Goal: Communication & Community: Connect with others

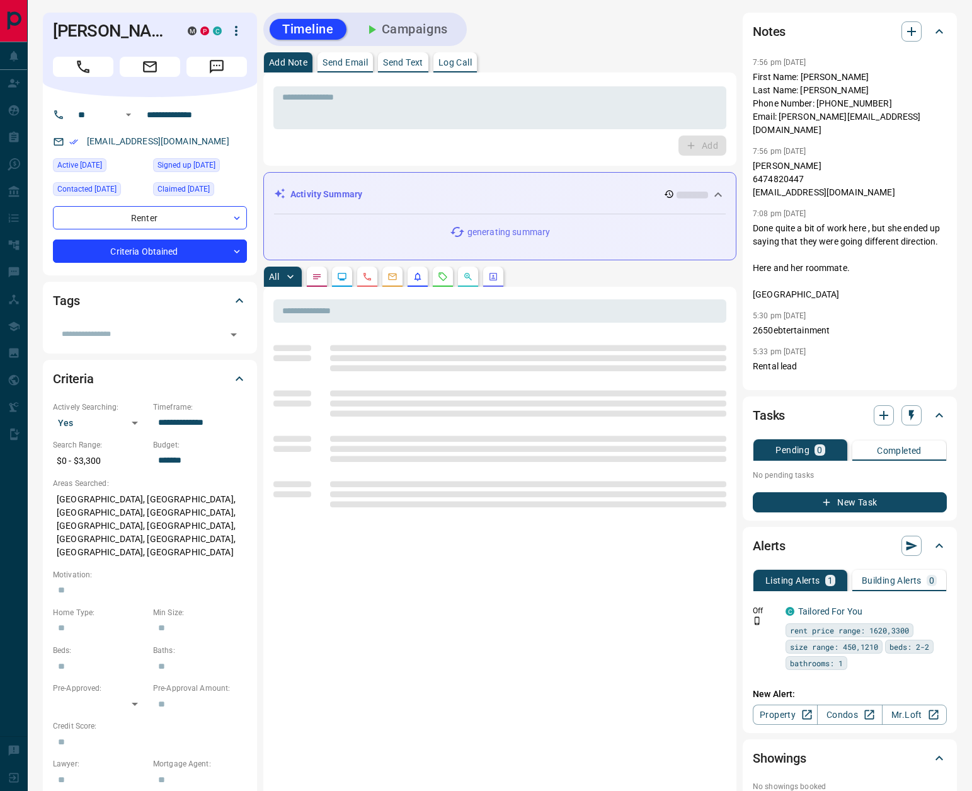
click at [414, 32] on button "Campaigns" at bounding box center [406, 29] width 109 height 21
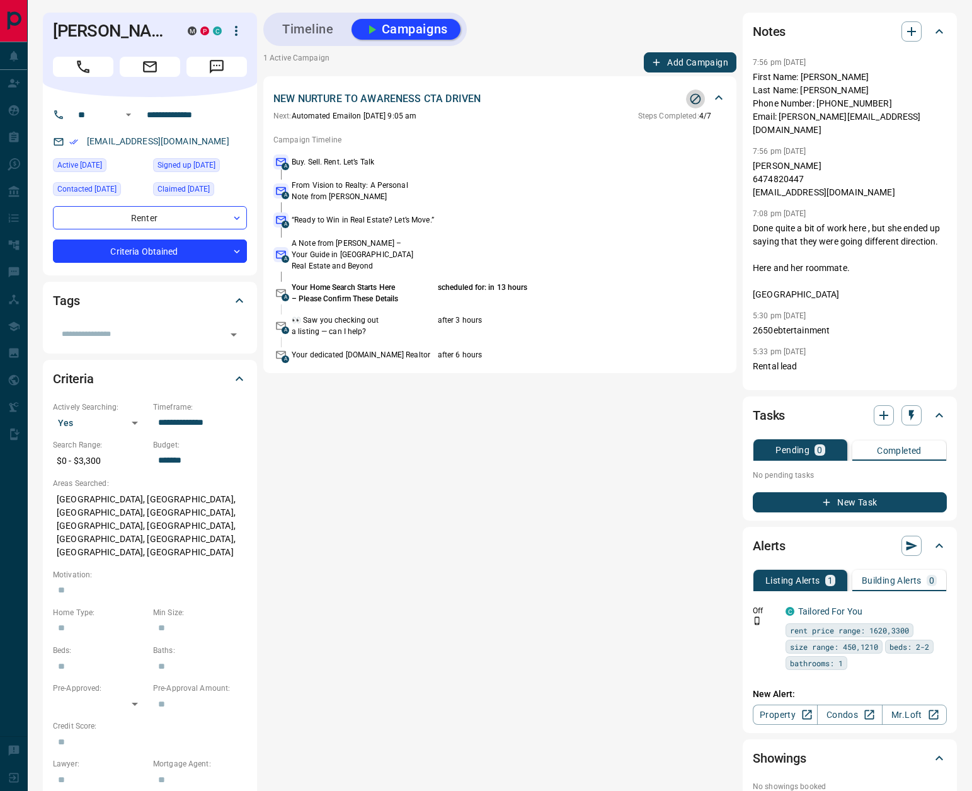
click at [690, 96] on icon "Stop Campaign" at bounding box center [695, 99] width 13 height 13
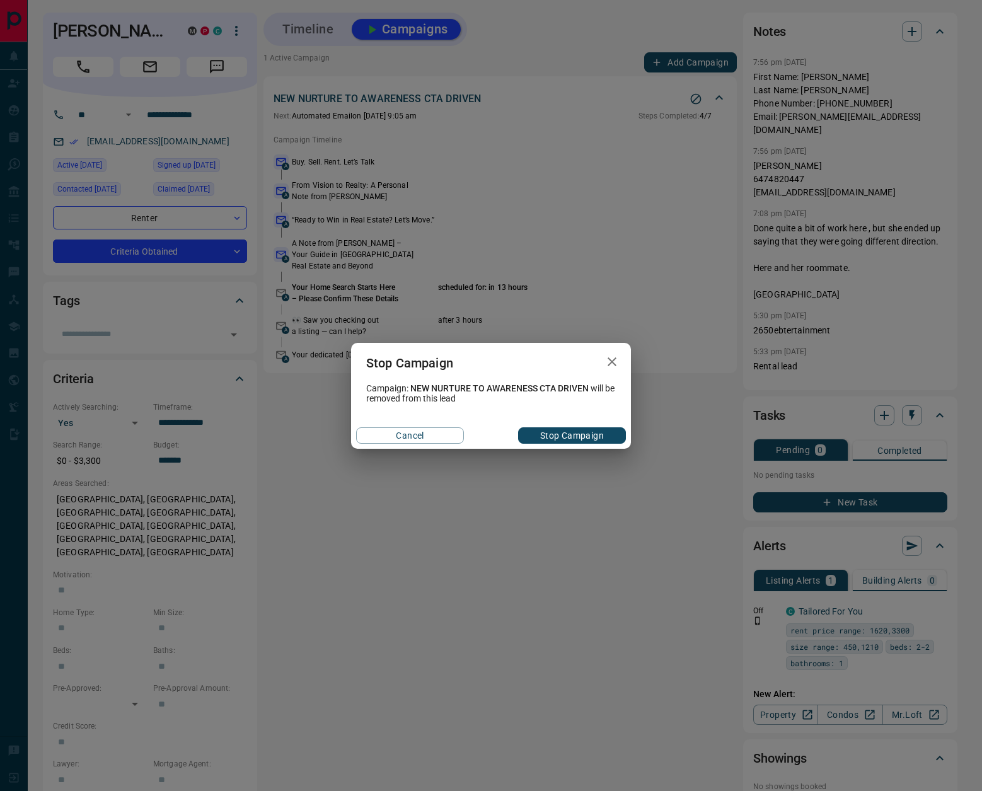
drag, startPoint x: 560, startPoint y: 438, endPoint x: 679, endPoint y: 462, distance: 121.6
click at [560, 438] on button "Stop Campaign" at bounding box center [572, 435] width 108 height 16
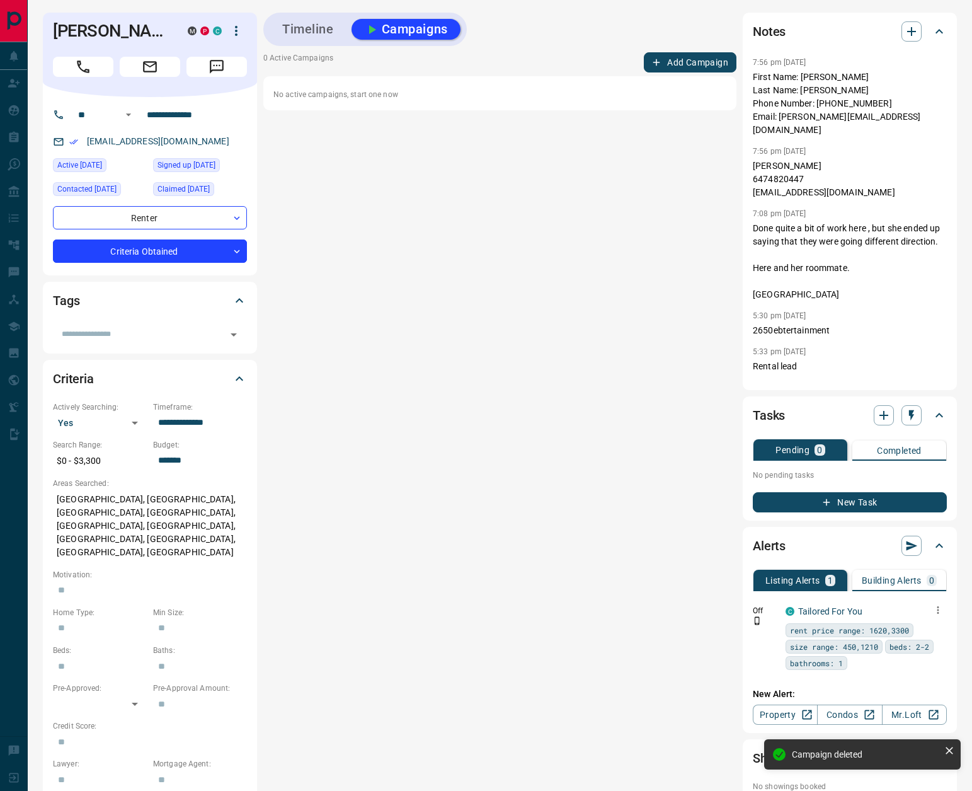
click at [939, 609] on icon "button" at bounding box center [937, 609] width 11 height 11
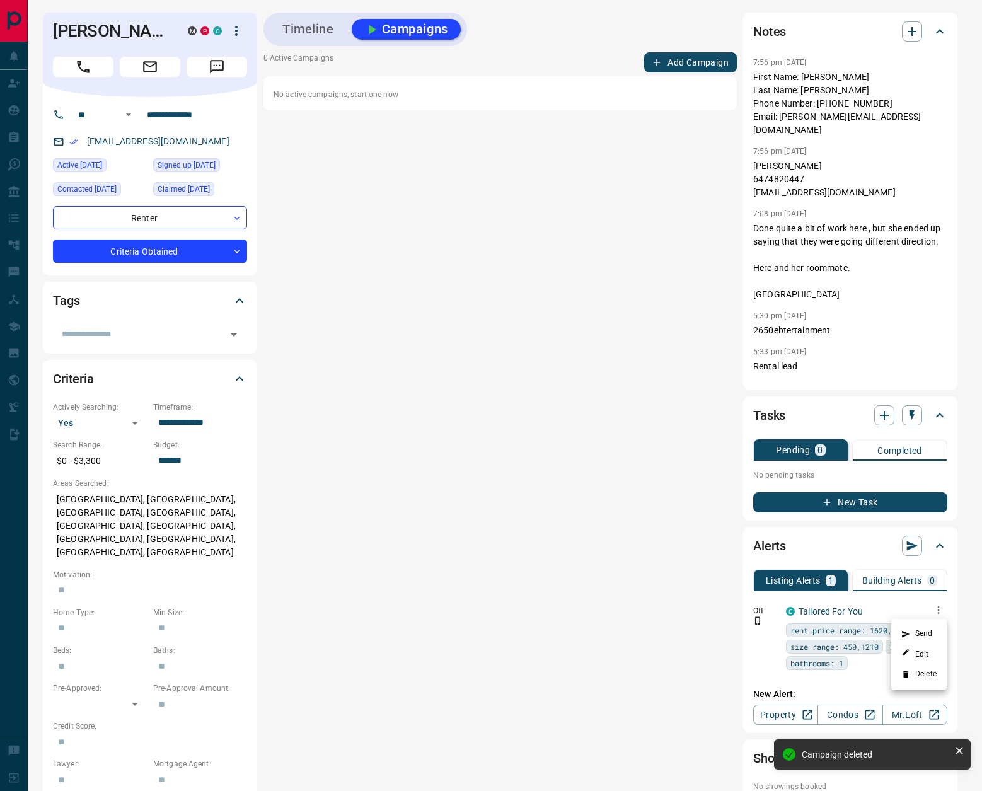
click at [919, 667] on li "Delete" at bounding box center [918, 674] width 55 height 20
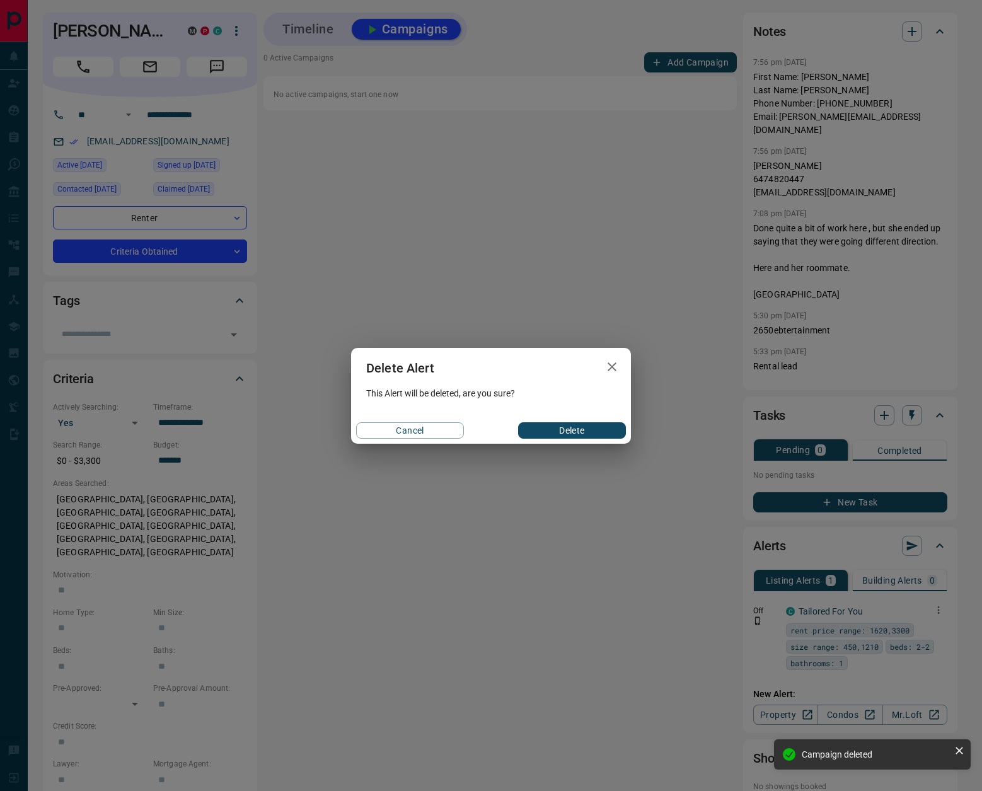
click at [553, 425] on button "Delete" at bounding box center [572, 430] width 108 height 16
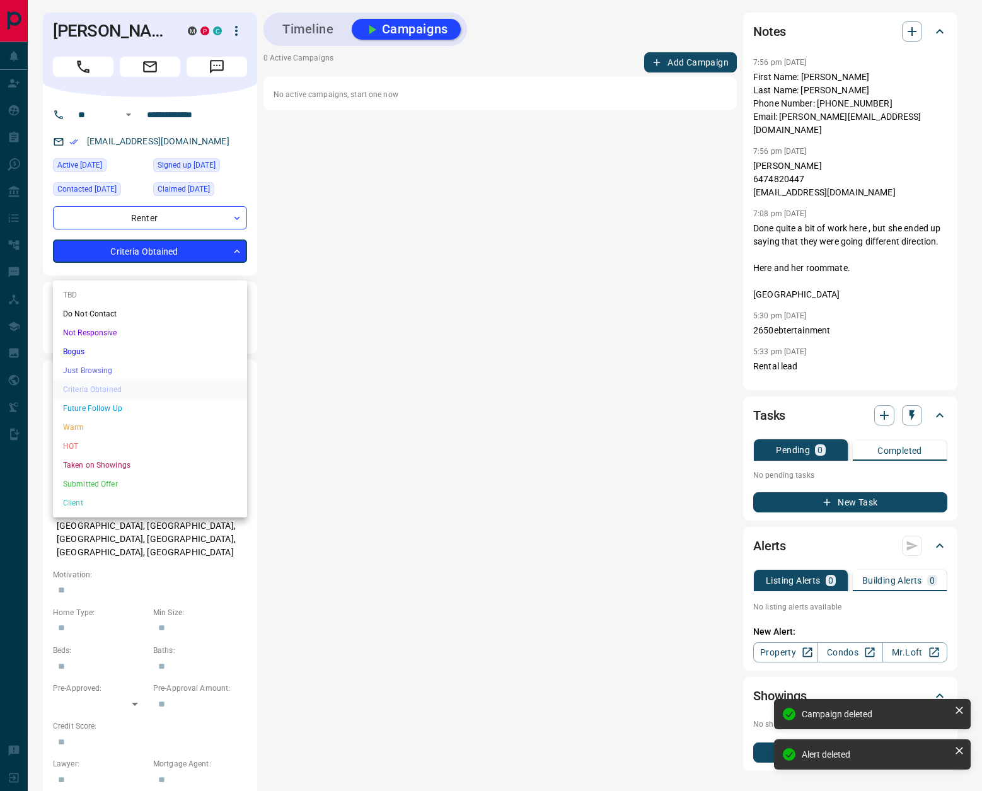
click at [129, 267] on body "**********" at bounding box center [491, 672] width 982 height 1344
drag, startPoint x: 89, startPoint y: 445, endPoint x: 337, endPoint y: 128, distance: 402.1
click at [89, 445] on li "HOT" at bounding box center [150, 446] width 194 height 19
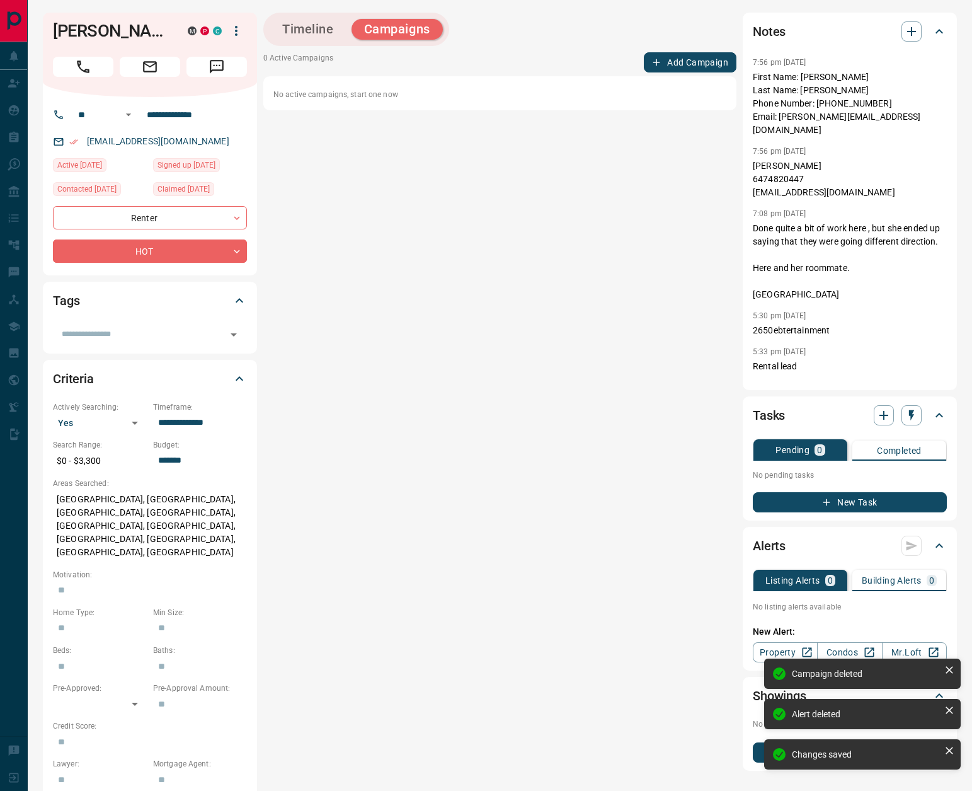
type input "*"
click at [312, 39] on button "Timeline" at bounding box center [308, 29] width 77 height 21
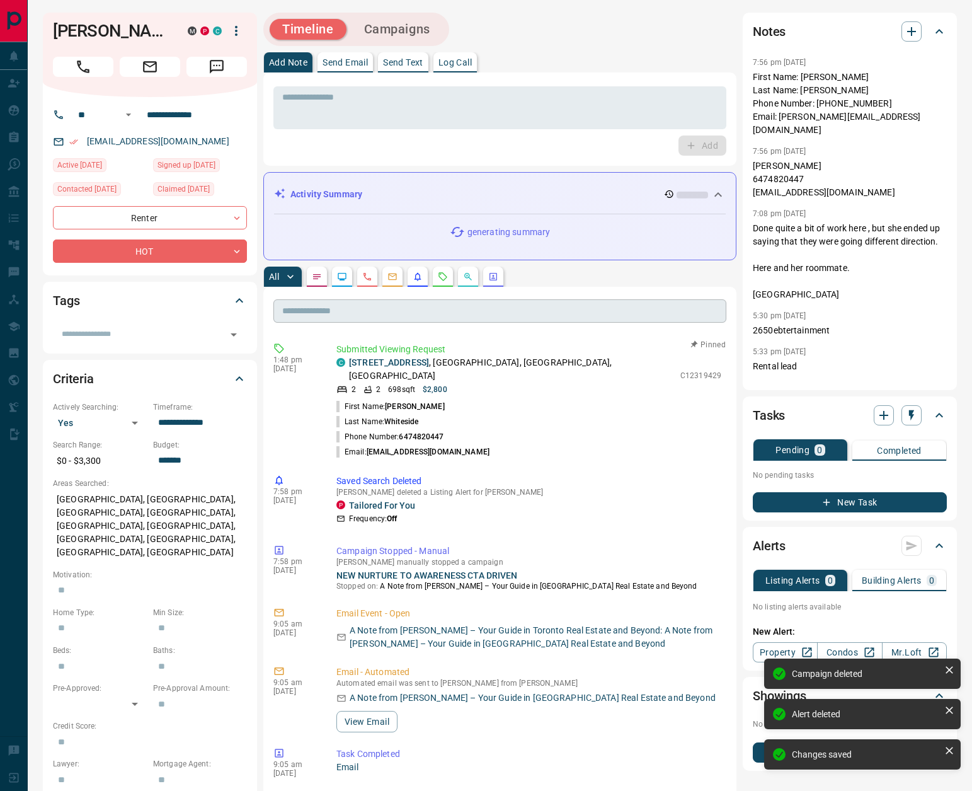
drag, startPoint x: 439, startPoint y: 277, endPoint x: 445, endPoint y: 306, distance: 30.3
click at [439, 277] on icon "Requests" at bounding box center [443, 277] width 10 height 10
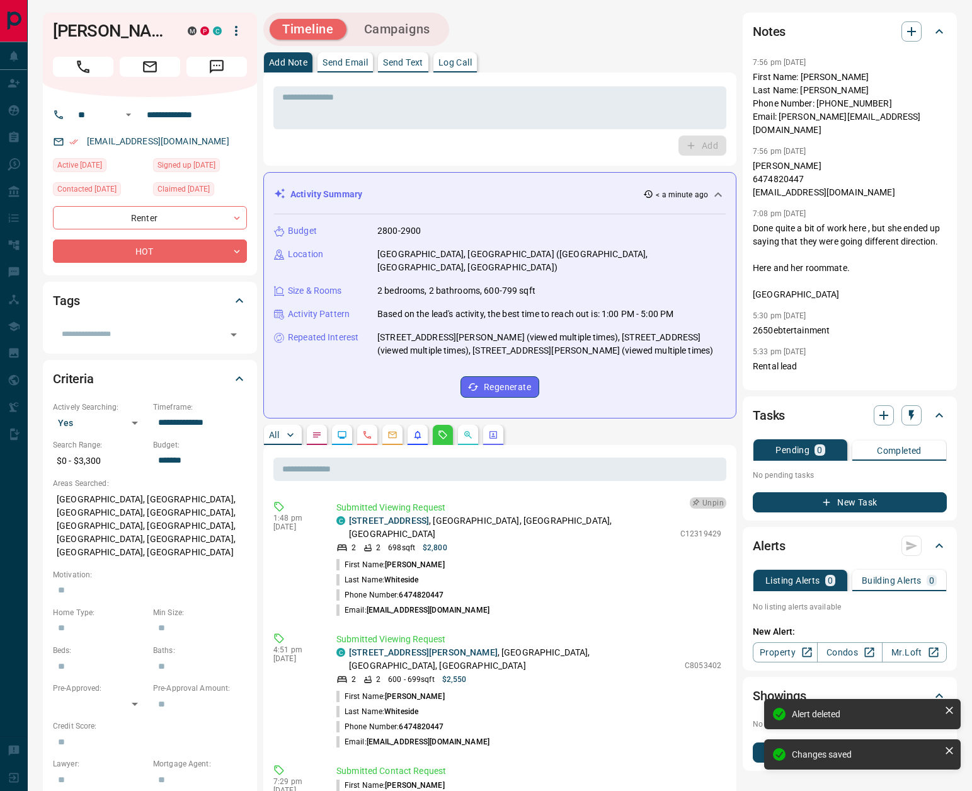
click at [695, 497] on button "Unpin" at bounding box center [708, 502] width 37 height 11
click at [452, 66] on p "Log Call" at bounding box center [454, 62] width 33 height 9
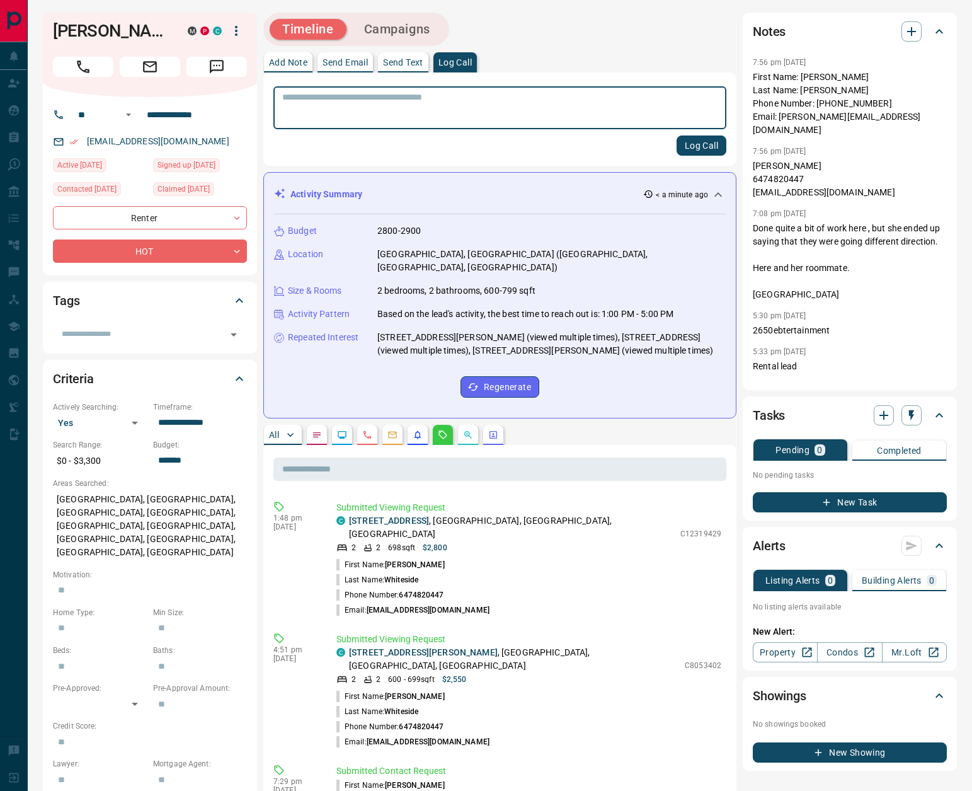
click at [690, 149] on button "Log Call" at bounding box center [702, 145] width 50 height 20
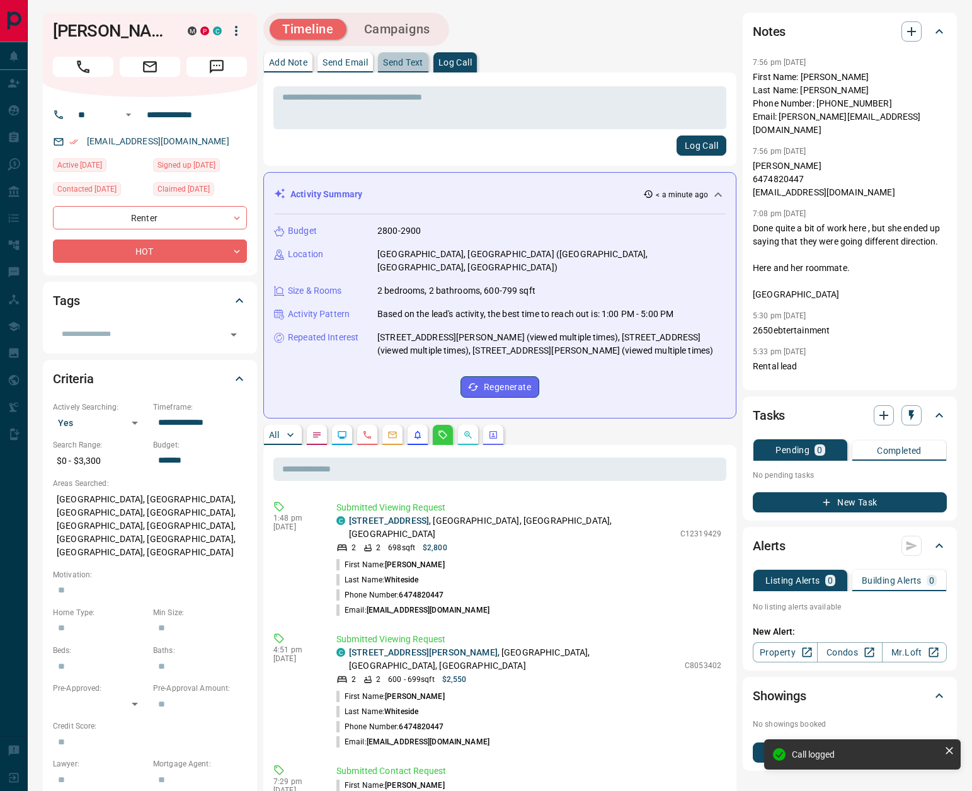
click at [401, 59] on p "Send Text" at bounding box center [403, 62] width 40 height 9
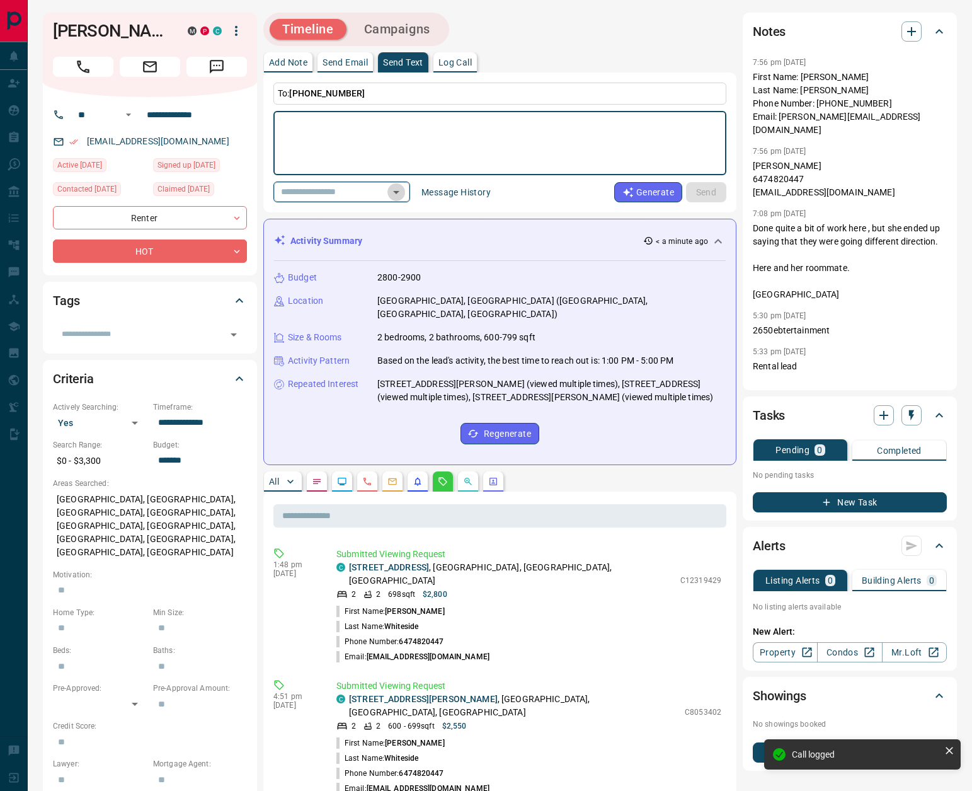
click at [402, 187] on icon "Open" at bounding box center [396, 192] width 15 height 15
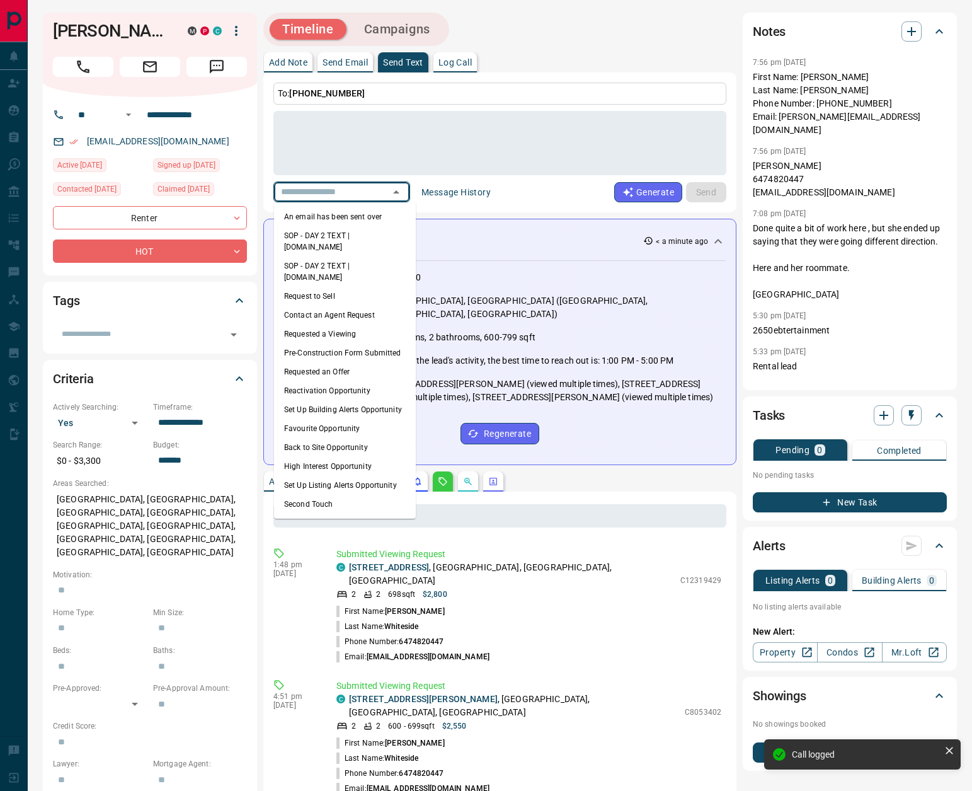
click at [364, 213] on li "An email has been sent over" at bounding box center [345, 216] width 142 height 19
type textarea "**********"
type input "**********"
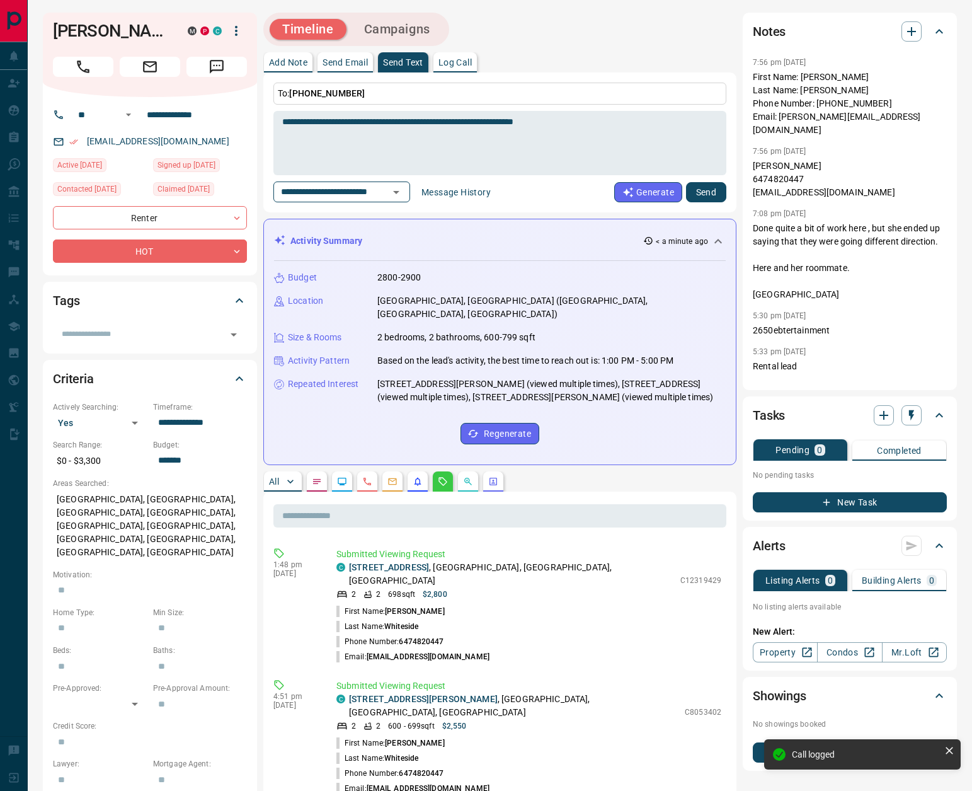
drag, startPoint x: 713, startPoint y: 186, endPoint x: 342, endPoint y: 214, distance: 371.5
click at [713, 186] on button "Send" at bounding box center [706, 192] width 40 height 20
drag, startPoint x: 55, startPoint y: 27, endPoint x: 127, endPoint y: 31, distance: 71.3
click at [127, 31] on h1 "[PERSON_NAME]" at bounding box center [111, 31] width 116 height 20
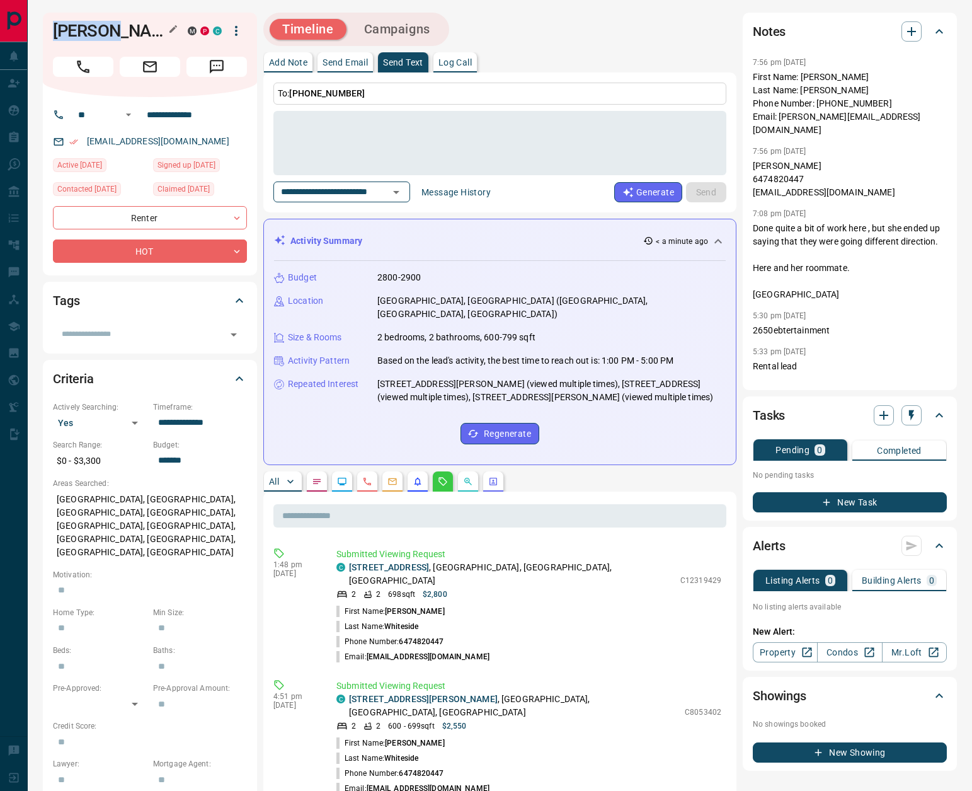
copy h1 "[PERSON_NAME]"
